Goal: Obtain resource: Download file/media

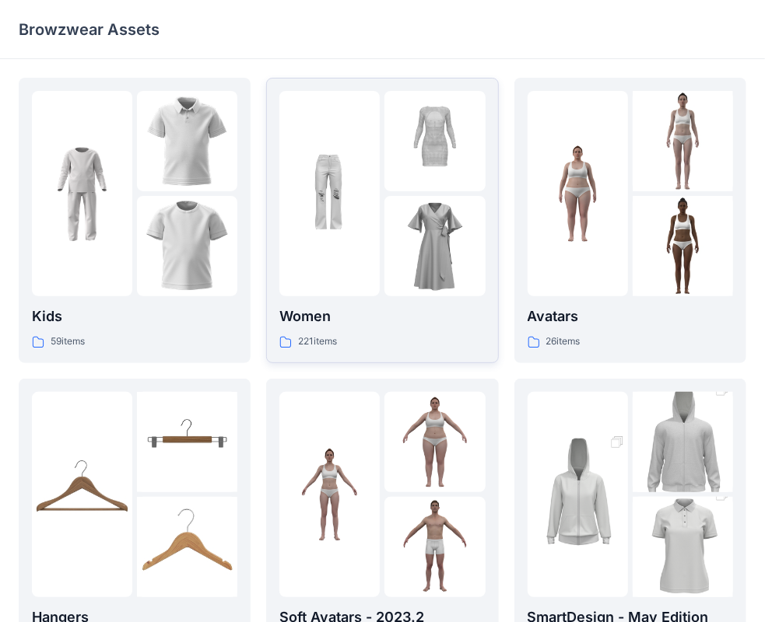
drag, startPoint x: 0, startPoint y: 0, endPoint x: 412, endPoint y: 209, distance: 462.1
click at [412, 209] on div at bounding box center [434, 246] width 100 height 100
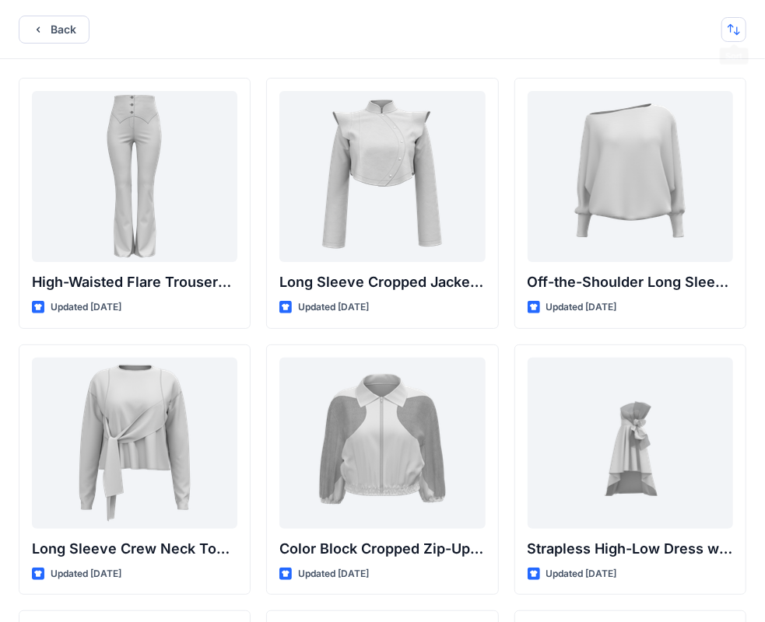
click at [728, 34] on button "button" at bounding box center [733, 29] width 25 height 25
click at [649, 109] on p "A to Z" at bounding box center [682, 103] width 98 height 16
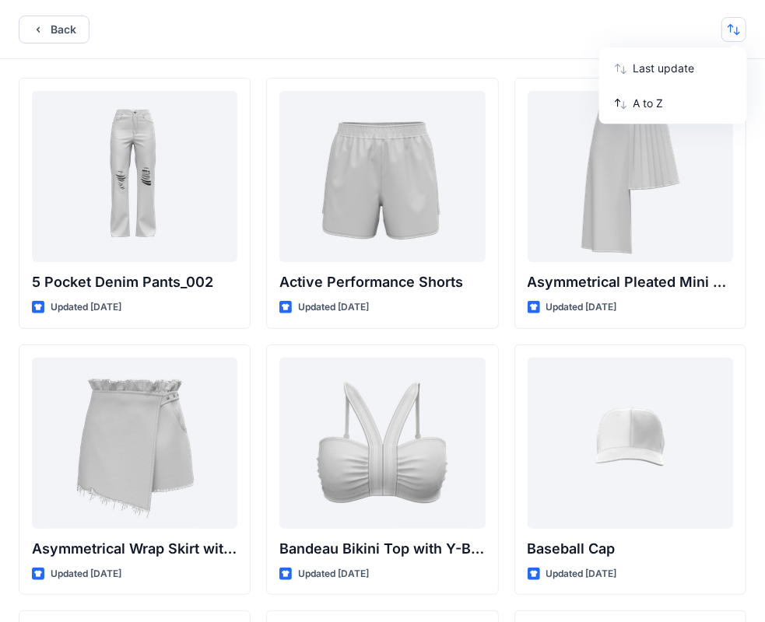
click at [552, 65] on div "5 Pocket Denim Pants_002 Updated [DATE] Asymmetrical Wrap Skirt with Ruffle Wai…" at bounding box center [382, 631] width 765 height 1144
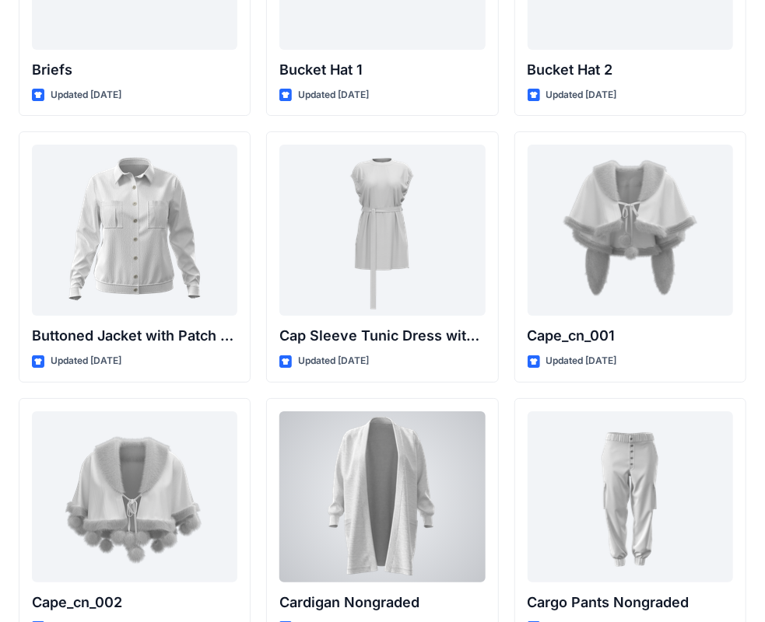
scroll to position [2081, 0]
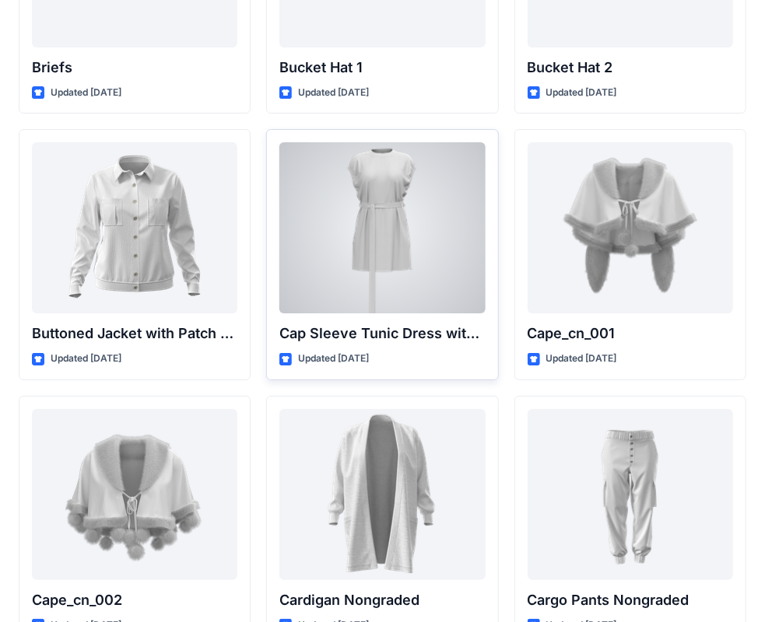
click at [387, 239] on div at bounding box center [381, 227] width 205 height 171
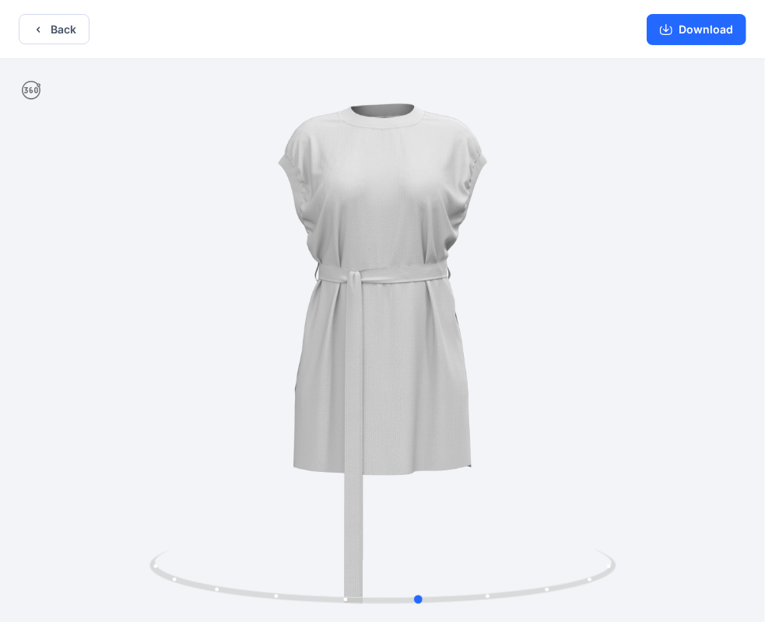
drag, startPoint x: 443, startPoint y: 293, endPoint x: 484, endPoint y: 323, distance: 50.6
click at [484, 323] on div at bounding box center [382, 342] width 765 height 566
click at [40, 38] on button "Back" at bounding box center [54, 29] width 71 height 30
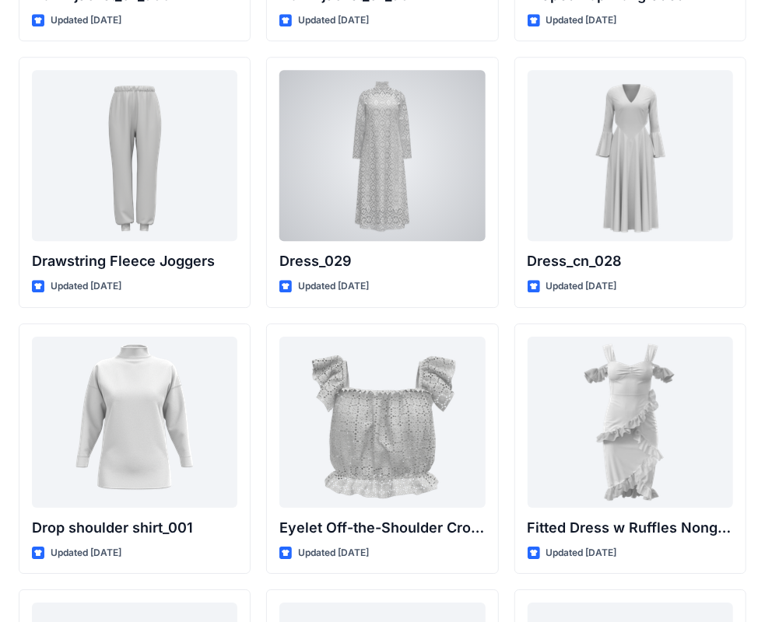
scroll to position [4019, 0]
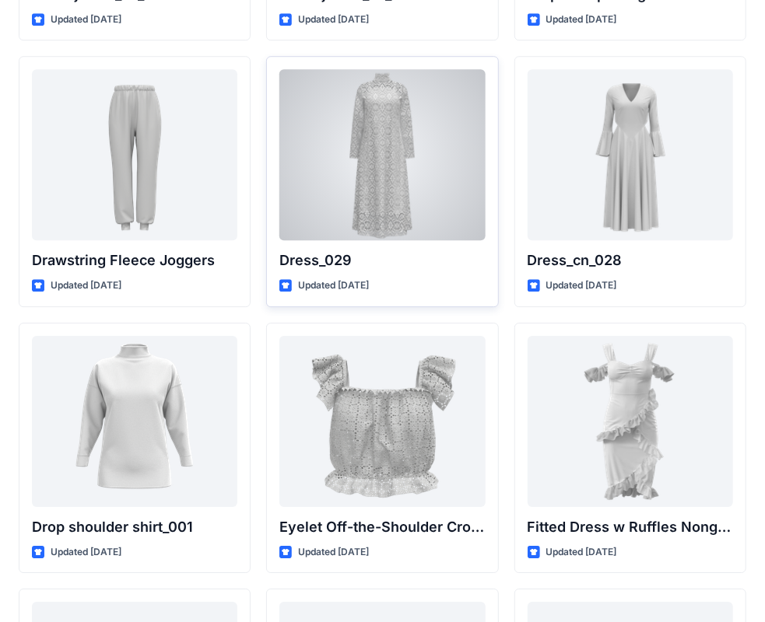
click at [347, 195] on div at bounding box center [381, 154] width 205 height 171
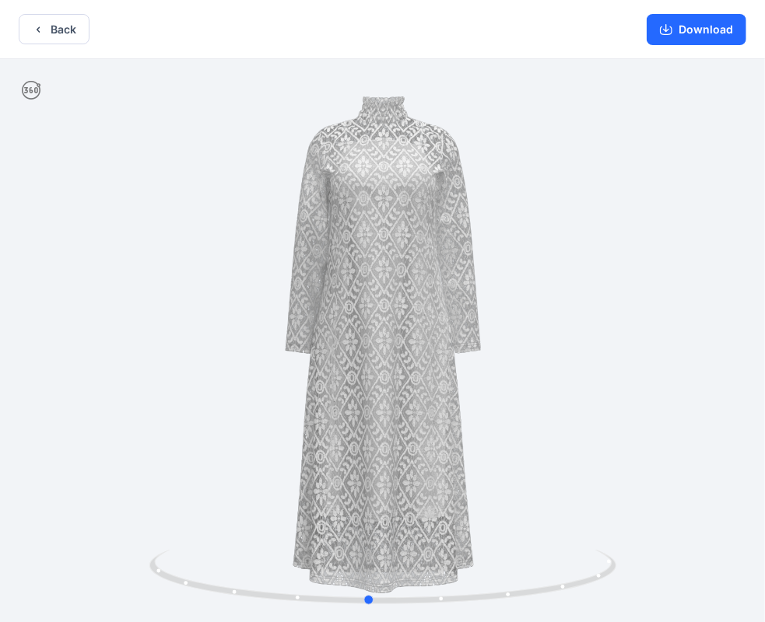
drag, startPoint x: 336, startPoint y: 322, endPoint x: 322, endPoint y: 293, distance: 32.7
click at [322, 293] on div at bounding box center [382, 342] width 765 height 566
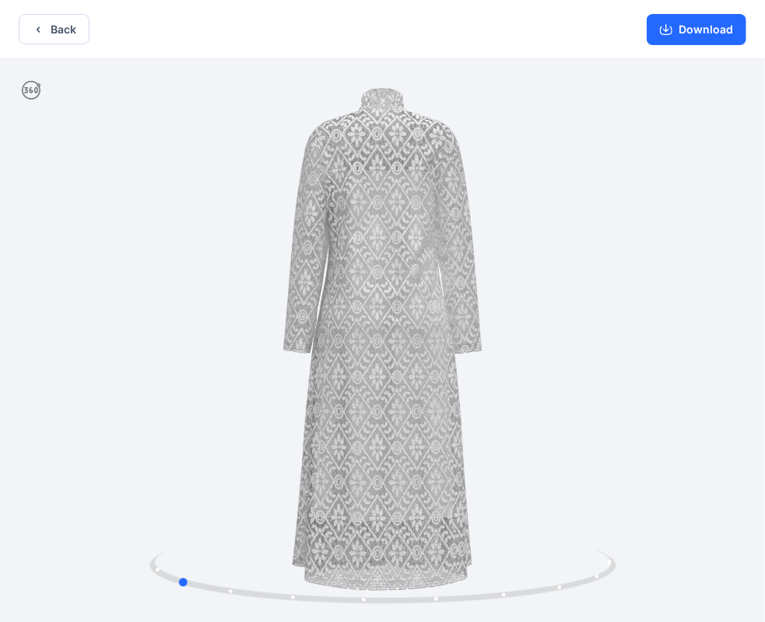
drag, startPoint x: 370, startPoint y: 275, endPoint x: 637, endPoint y: 222, distance: 272.2
click at [637, 222] on div at bounding box center [382, 342] width 765 height 566
click at [697, 41] on button "Download" at bounding box center [697, 29] width 100 height 31
click at [706, 30] on button "Download" at bounding box center [697, 29] width 100 height 31
click at [675, 37] on button "Download" at bounding box center [697, 29] width 100 height 31
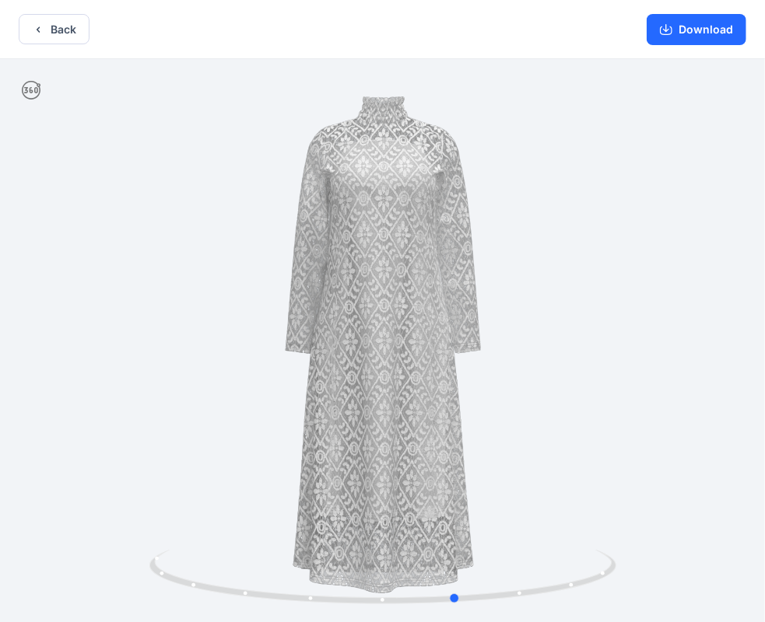
drag, startPoint x: 354, startPoint y: 303, endPoint x: 643, endPoint y: 274, distance: 290.2
click at [643, 274] on div at bounding box center [382, 342] width 765 height 566
drag, startPoint x: 354, startPoint y: 209, endPoint x: 321, endPoint y: 206, distance: 32.8
click at [321, 206] on div at bounding box center [382, 342] width 765 height 566
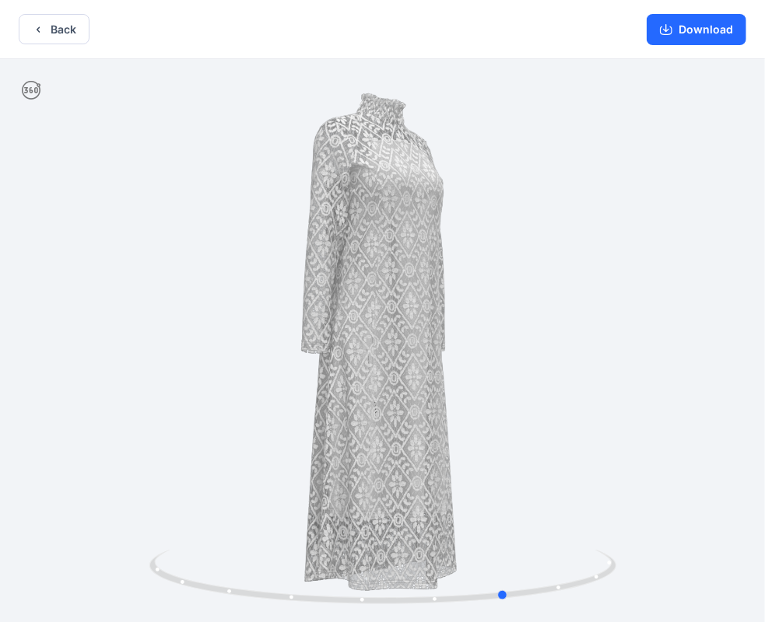
drag, startPoint x: 373, startPoint y: 371, endPoint x: 453, endPoint y: 363, distance: 79.8
click at [453, 363] on div at bounding box center [382, 342] width 765 height 566
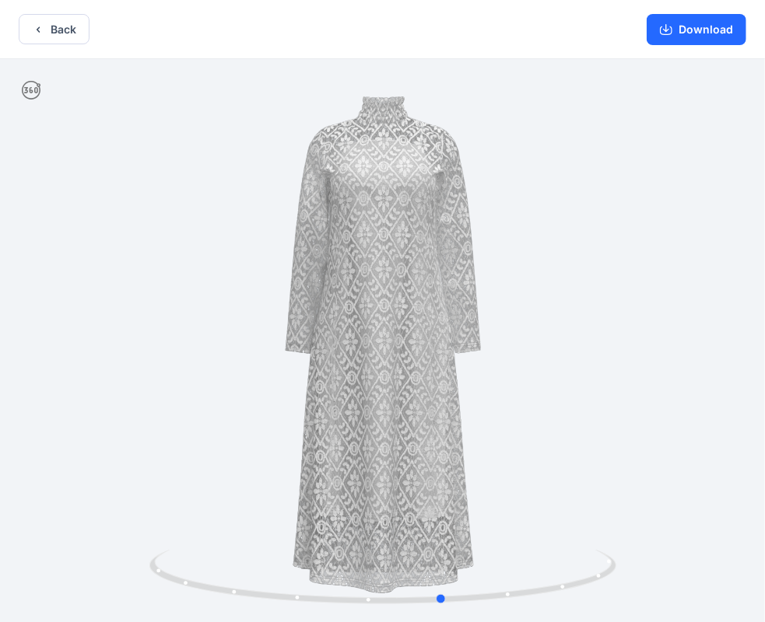
drag, startPoint x: 453, startPoint y: 363, endPoint x: 391, endPoint y: 339, distance: 65.7
click at [391, 339] on div at bounding box center [382, 342] width 765 height 566
